Goal: Information Seeking & Learning: Understand process/instructions

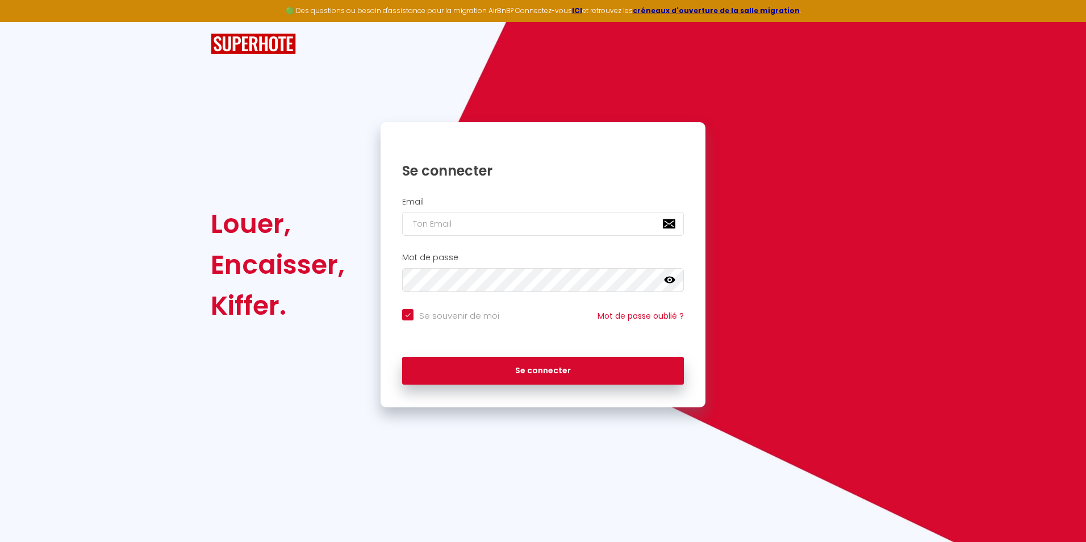
click at [408, 313] on input "Se souvenir de moi" at bounding box center [450, 314] width 97 height 11
checkbox input "false"
click at [439, 223] on input "email" at bounding box center [543, 224] width 282 height 24
type input "[EMAIL_ADDRESS][DOMAIN_NAME]"
click at [402, 357] on button "Se connecter" at bounding box center [543, 371] width 282 height 28
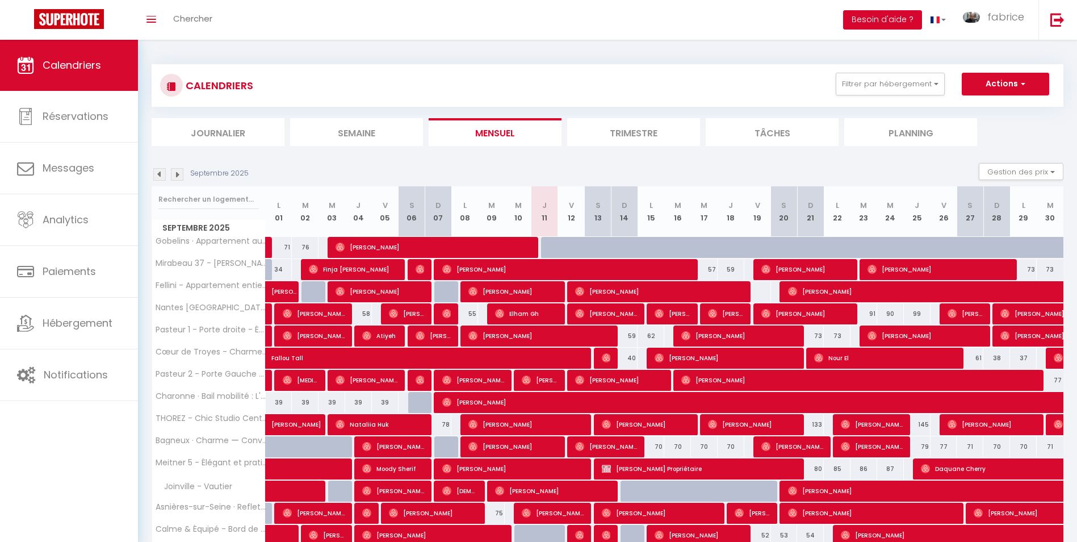
click at [877, 20] on button "Besoin d'aide ?" at bounding box center [882, 19] width 79 height 19
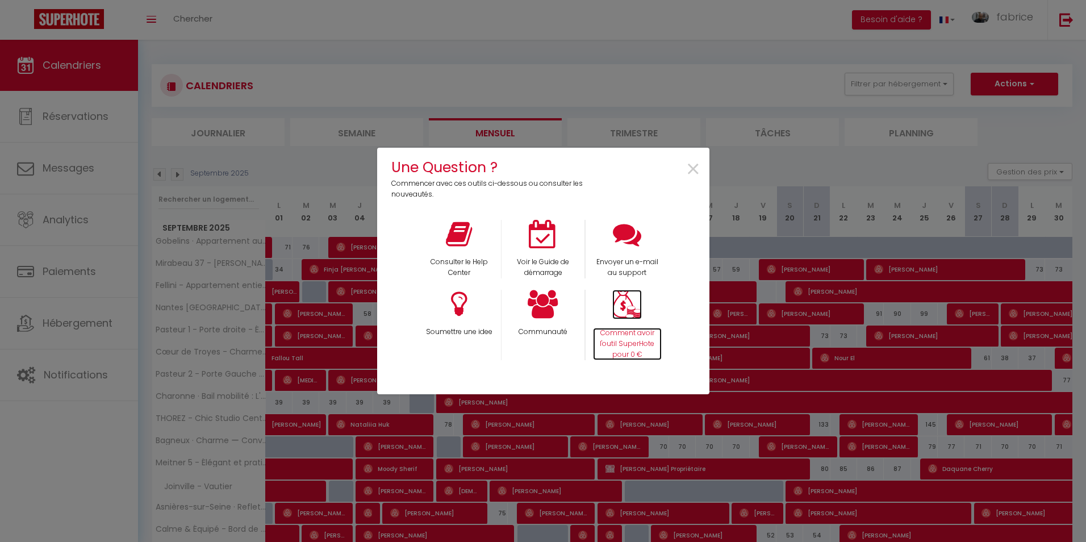
click at [619, 317] on img at bounding box center [627, 305] width 30 height 30
click at [634, 334] on p "Comment avoir l'outil SuperHote pour 0 €" at bounding box center [627, 344] width 69 height 32
click at [697, 171] on span "×" at bounding box center [692, 170] width 15 height 36
